Goal: Information Seeking & Learning: Learn about a topic

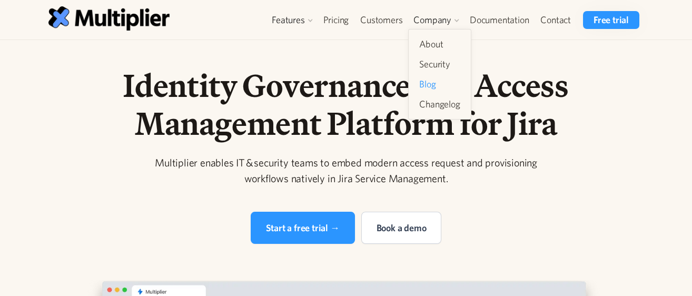
click at [440, 83] on link "Blog" at bounding box center [439, 84] width 49 height 19
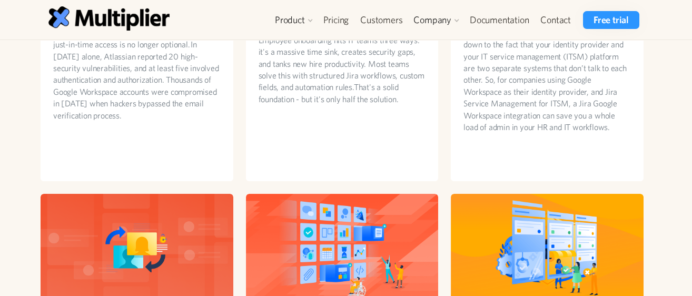
scroll to position [58, 0]
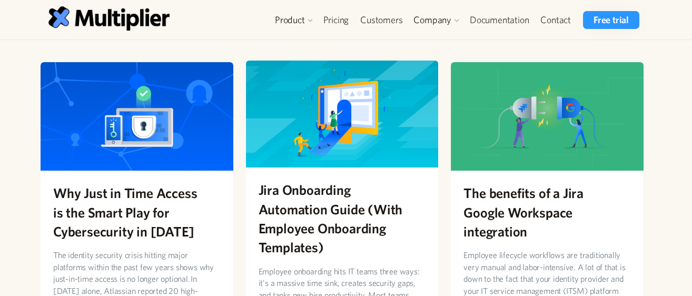
click at [338, 224] on h2 "Jira Onboarding Automation Guide (With Employee Onboarding Templates)" at bounding box center [342, 218] width 167 height 77
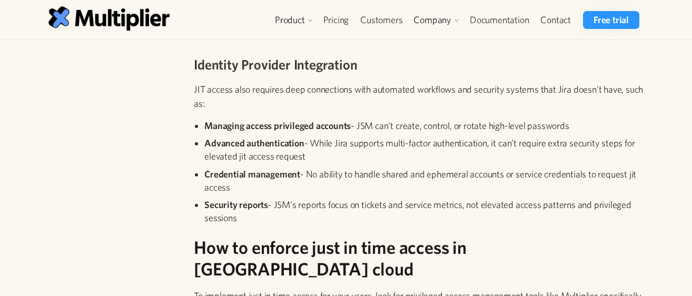
scroll to position [1287, 0]
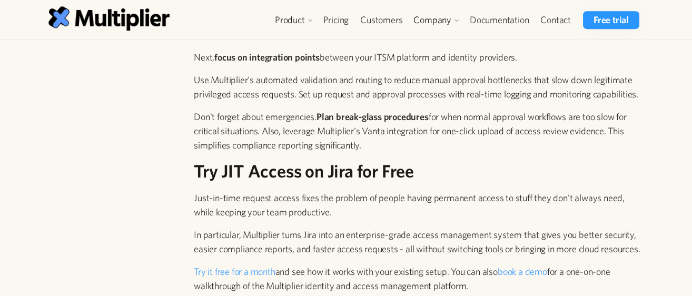
scroll to position [2457, 0]
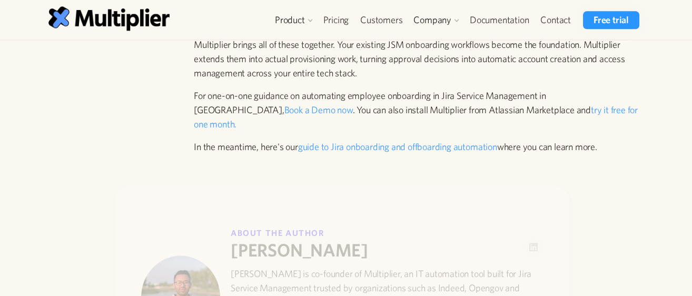
scroll to position [3979, 0]
